Goal: Check status: Check status

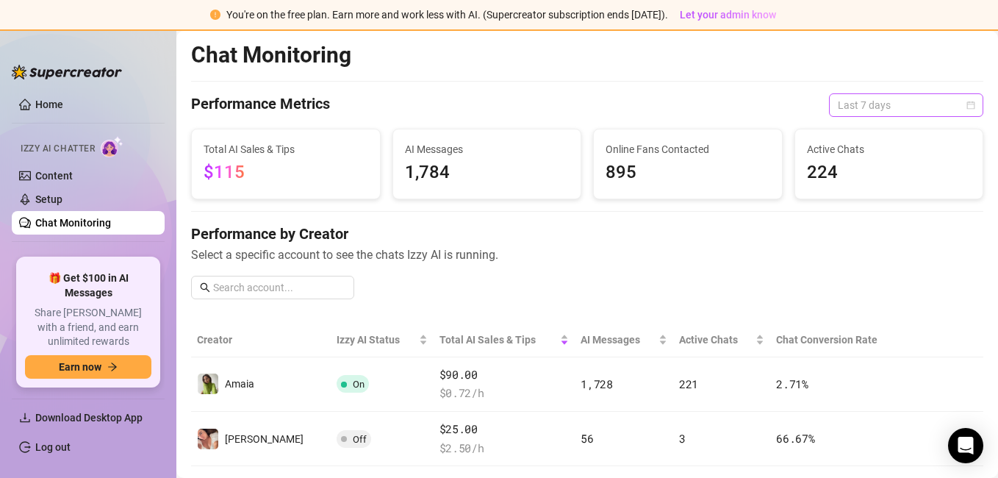
click at [872, 101] on span "Last 7 days" at bounding box center [906, 105] width 137 height 22
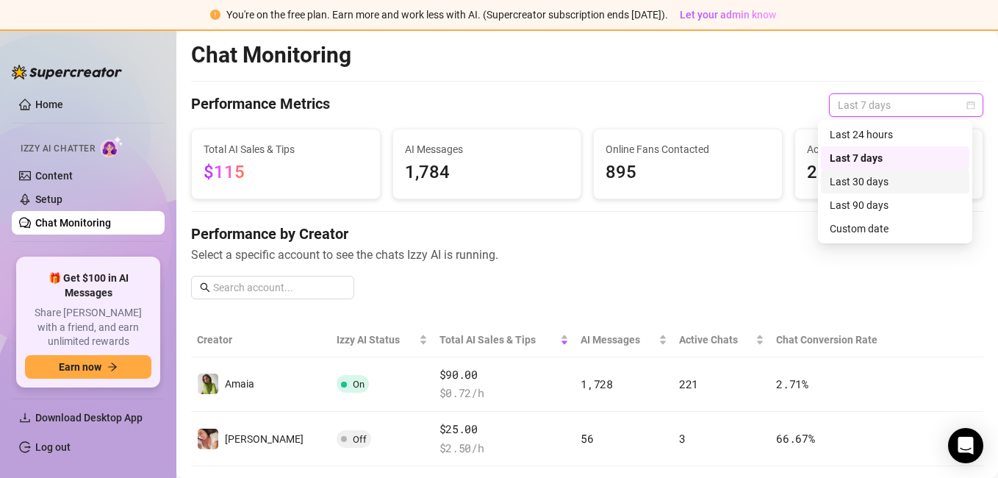
click at [868, 170] on div "Last 30 days" at bounding box center [895, 182] width 148 height 24
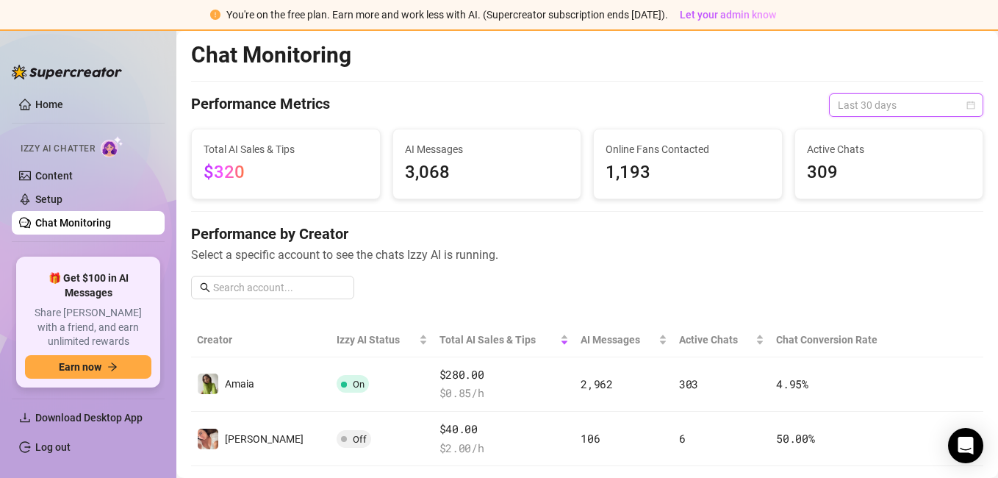
click at [867, 114] on span "Last 30 days" at bounding box center [906, 105] width 137 height 22
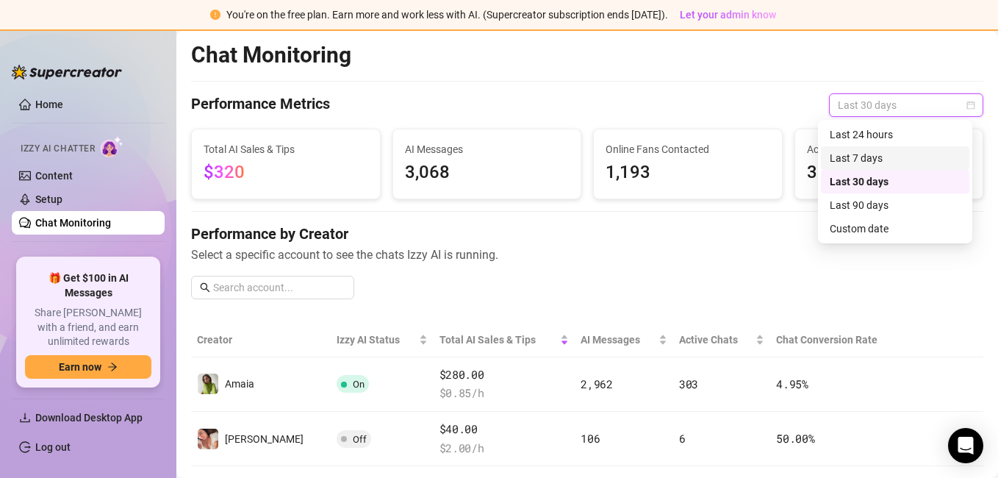
click at [855, 157] on div "Last 7 days" at bounding box center [895, 158] width 131 height 16
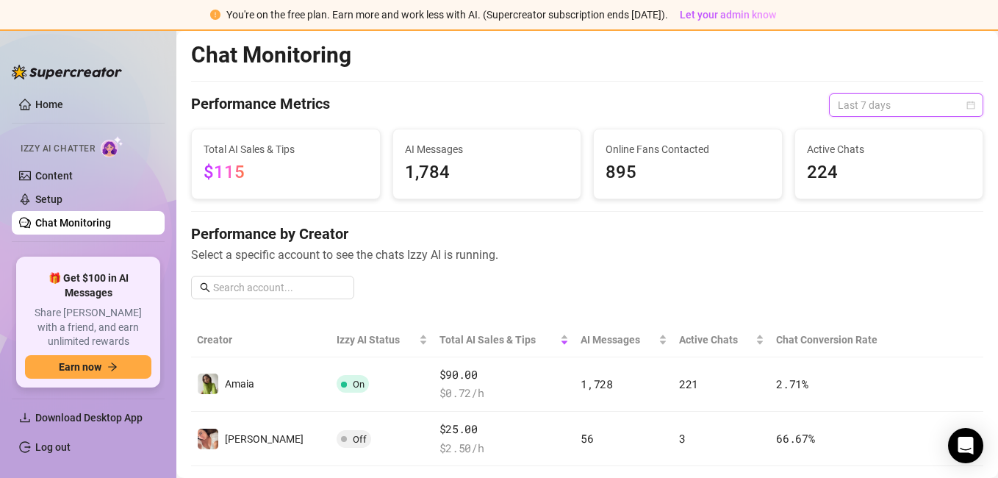
click at [867, 94] on span "Last 7 days" at bounding box center [906, 105] width 137 height 22
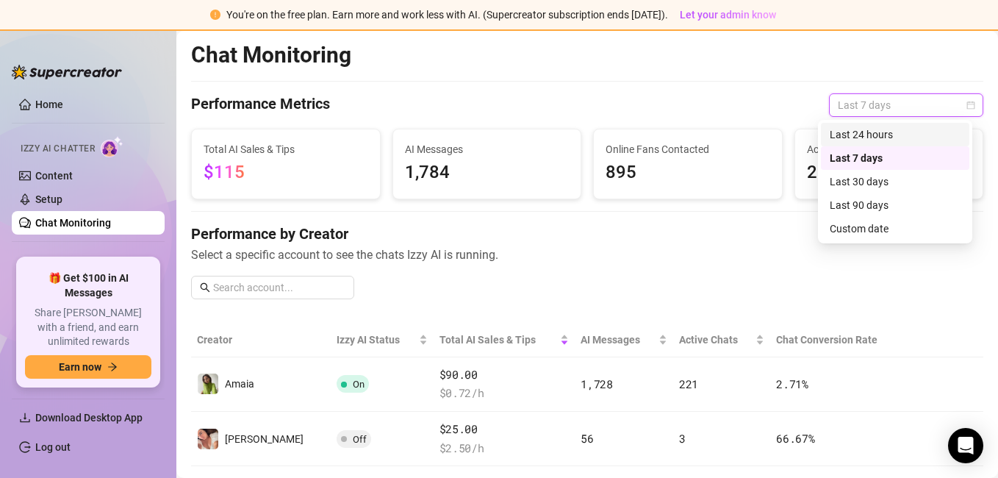
click at [866, 137] on div "Last 24 hours" at bounding box center [895, 134] width 131 height 16
